Goal: Task Accomplishment & Management: Manage account settings

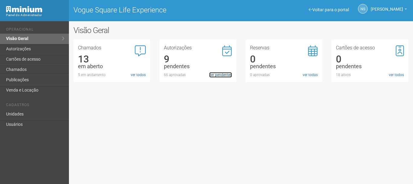
click at [215, 72] on link "ver pendentes" at bounding box center [220, 74] width 23 height 5
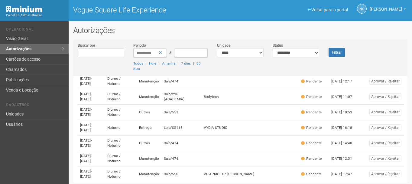
scroll to position [28, 0]
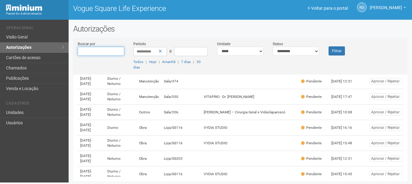
scroll to position [103, 0]
click at [175, 160] on td "Loja/SS203" at bounding box center [182, 157] width 40 height 15
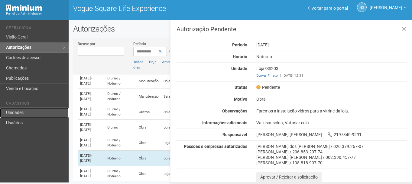
click at [33, 108] on link "Unidades" at bounding box center [34, 112] width 69 height 10
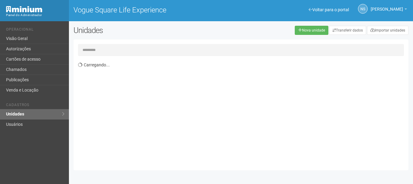
click at [134, 44] on input "text" at bounding box center [241, 50] width 326 height 12
